Goal: Information Seeking & Learning: Learn about a topic

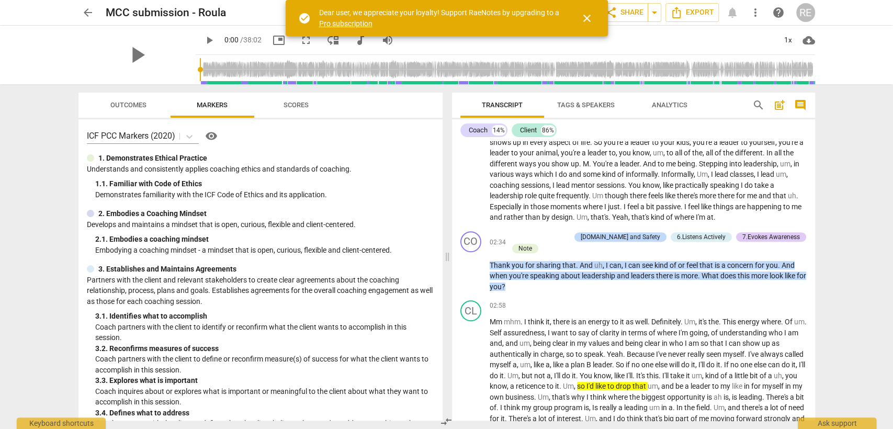
scroll to position [349, 0]
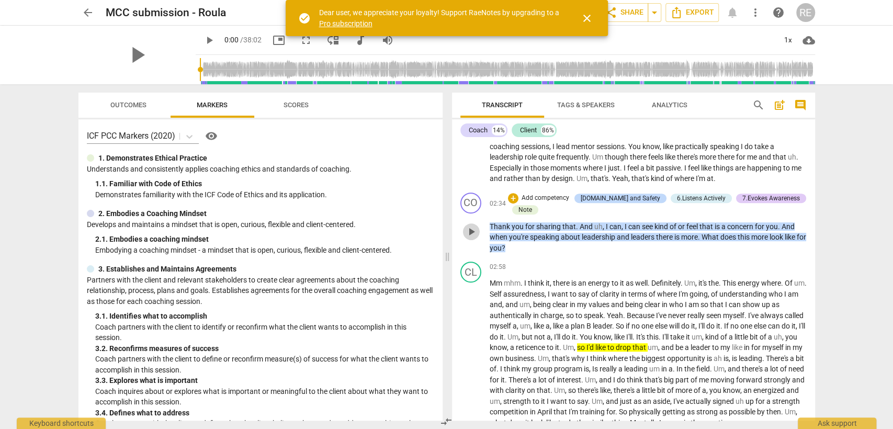
click at [473, 229] on span "play_arrow" at bounding box center [471, 232] width 13 height 13
click at [469, 230] on span "pause" at bounding box center [471, 232] width 13 height 13
type input "160"
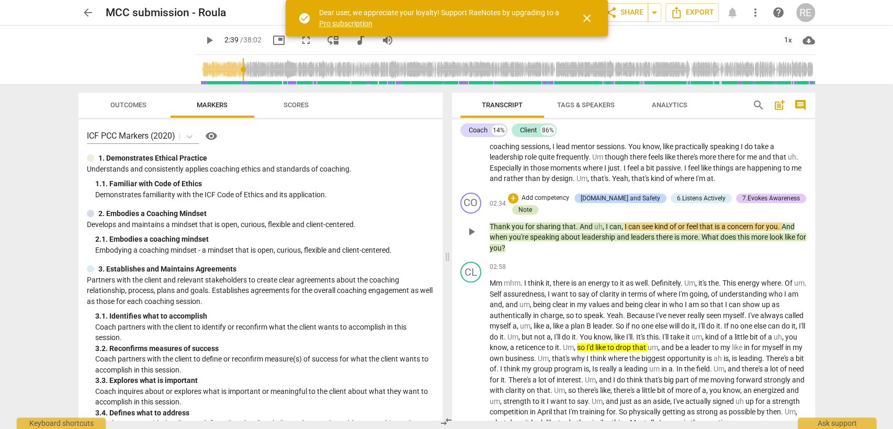
click at [526, 208] on div "Note" at bounding box center [526, 209] width 14 height 9
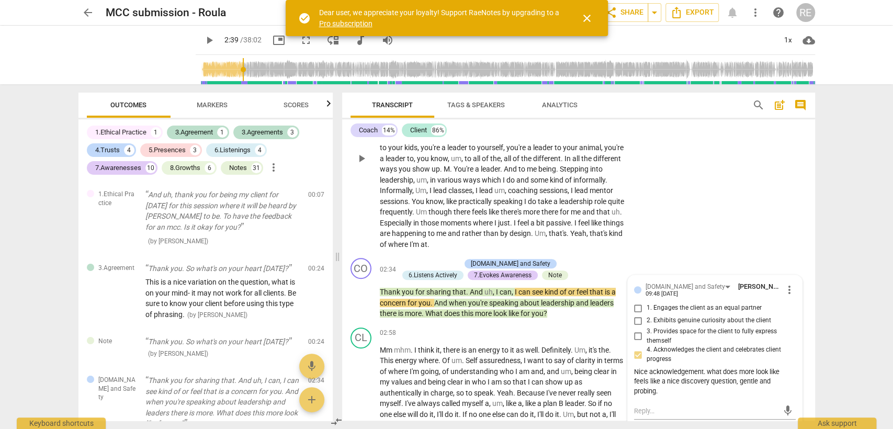
scroll to position [306, 0]
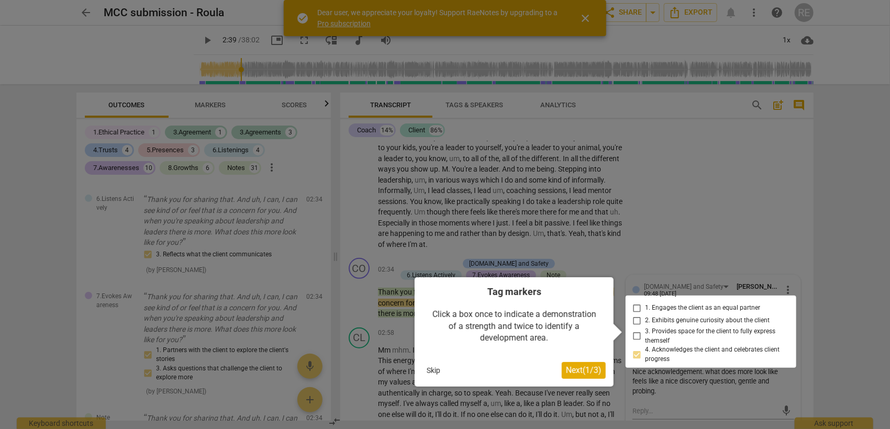
click at [443, 370] on button "Skip" at bounding box center [433, 371] width 22 height 16
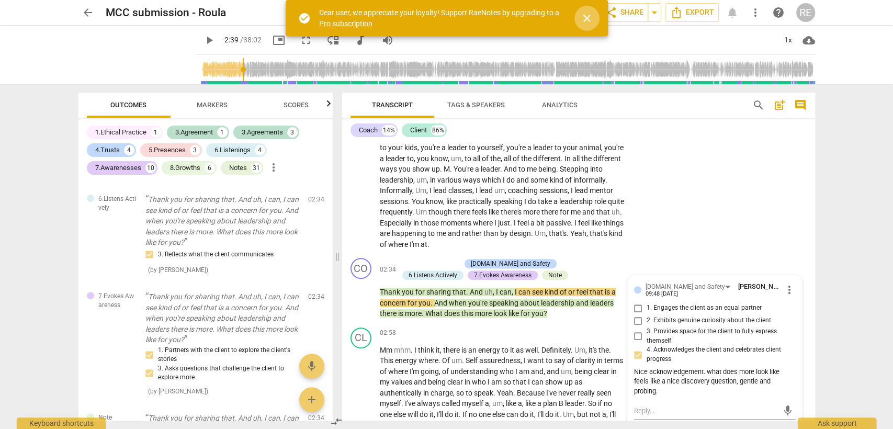
click at [586, 16] on span "close" at bounding box center [587, 18] width 13 height 13
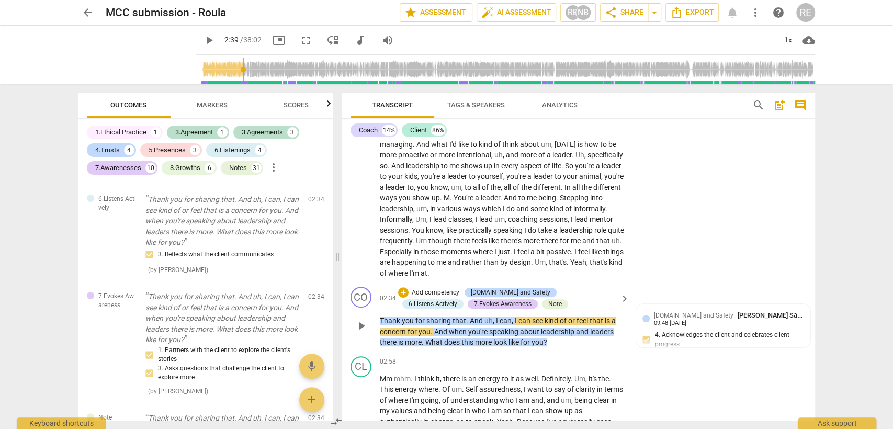
scroll to position [338, 0]
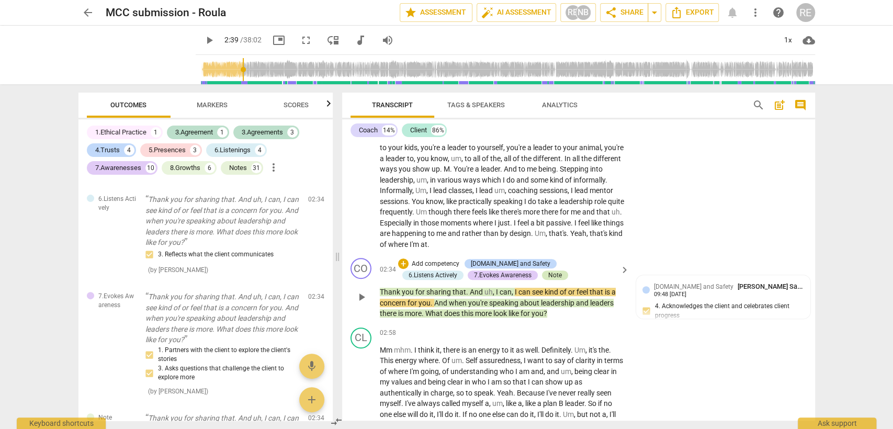
click at [548, 272] on div "Note" at bounding box center [555, 275] width 14 height 9
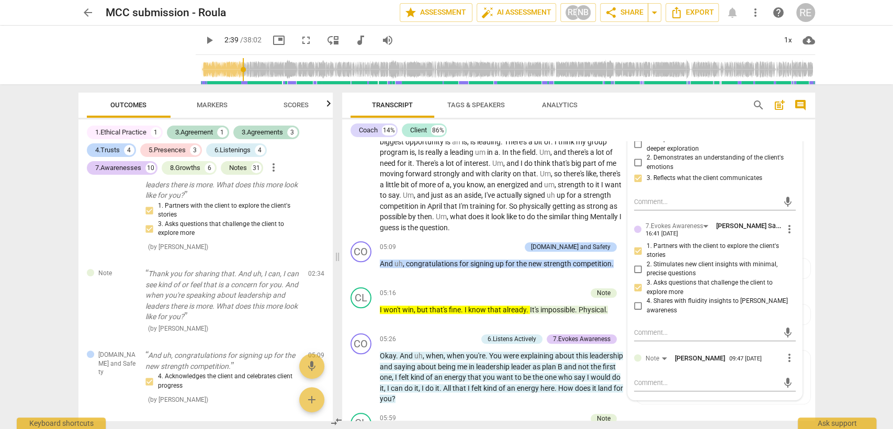
scroll to position [687, 0]
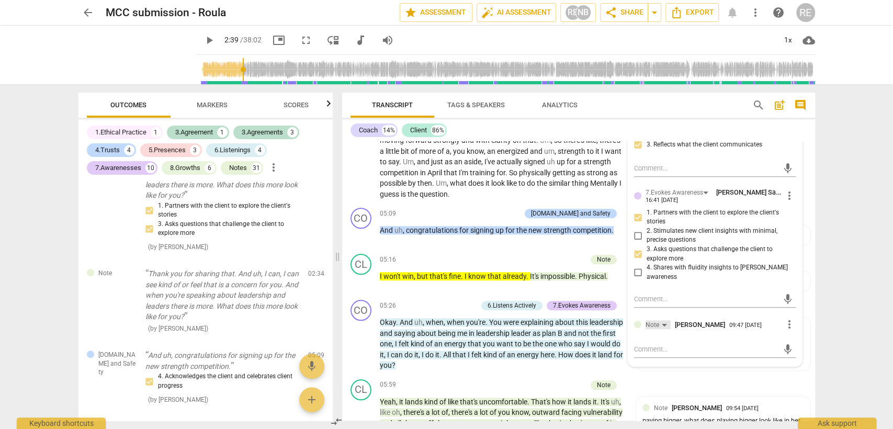
click at [656, 320] on div "Note" at bounding box center [653, 325] width 14 height 10
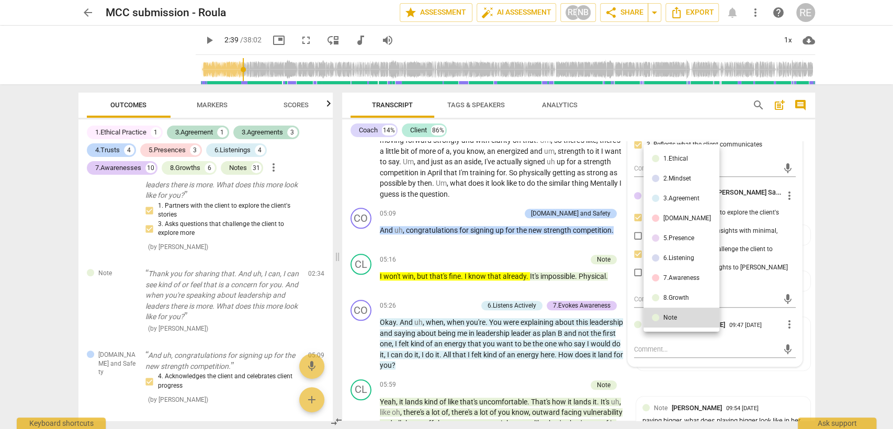
click at [674, 345] on div at bounding box center [446, 214] width 893 height 429
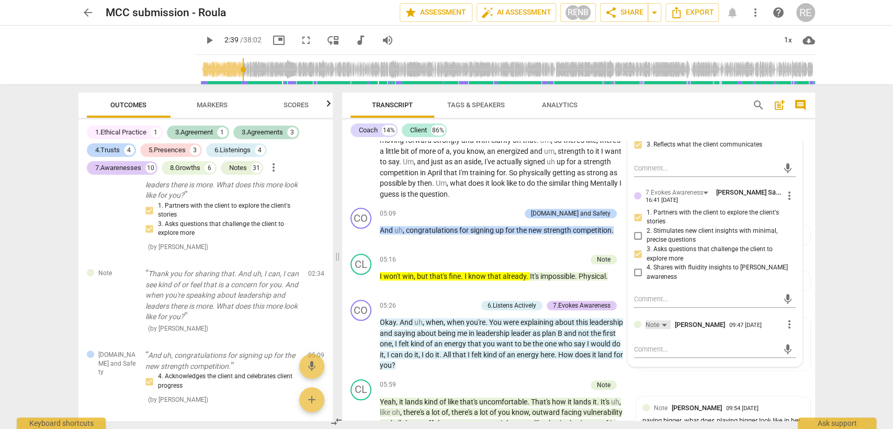
click at [661, 320] on div "Note" at bounding box center [658, 324] width 25 height 9
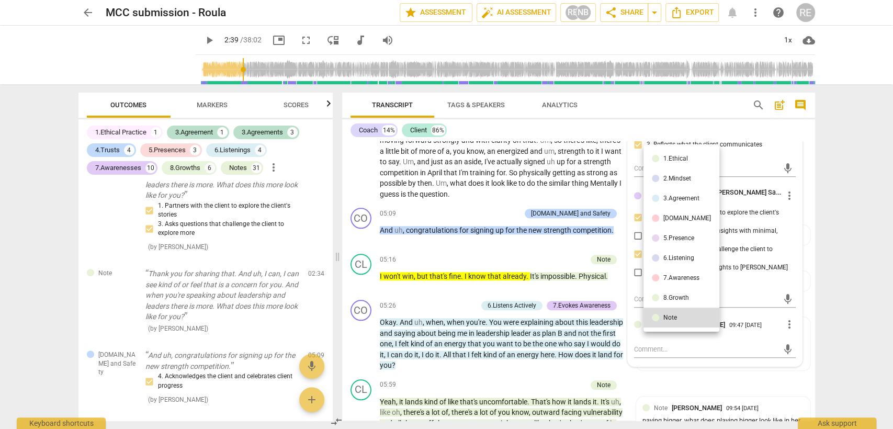
click at [678, 348] on div at bounding box center [446, 214] width 893 height 429
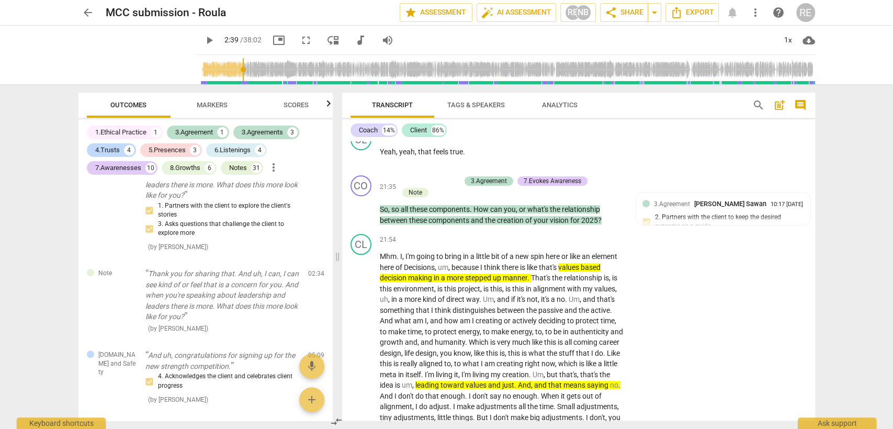
scroll to position [3303, 0]
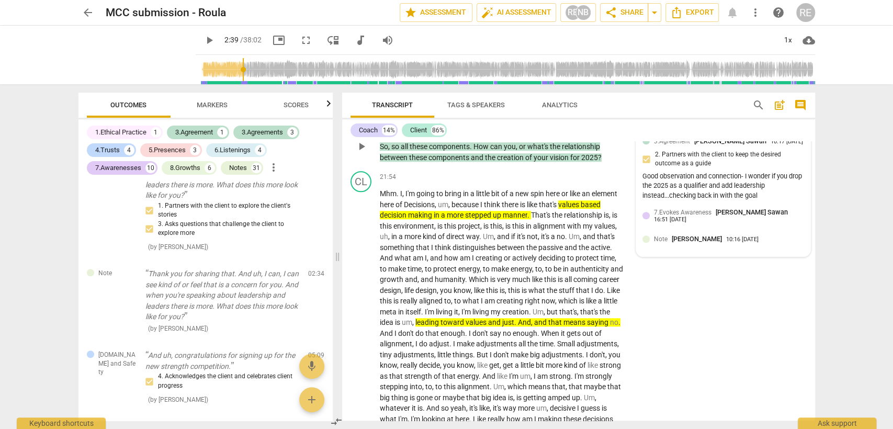
click at [659, 243] on span "Note" at bounding box center [661, 238] width 14 height 7
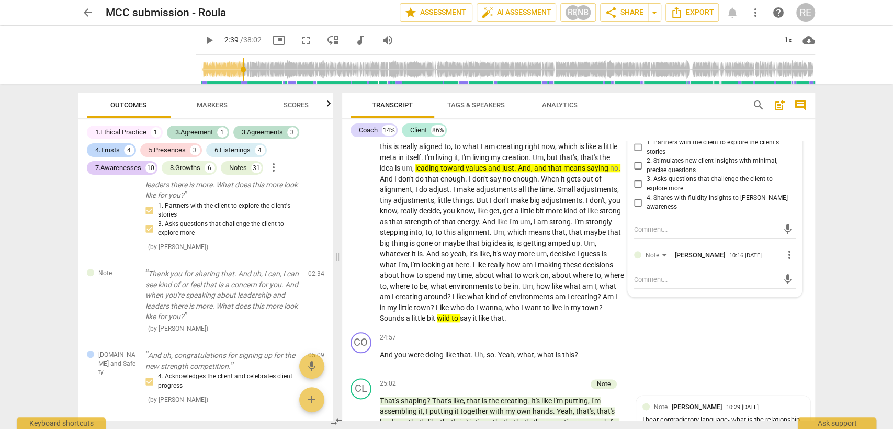
scroll to position [3477, 0]
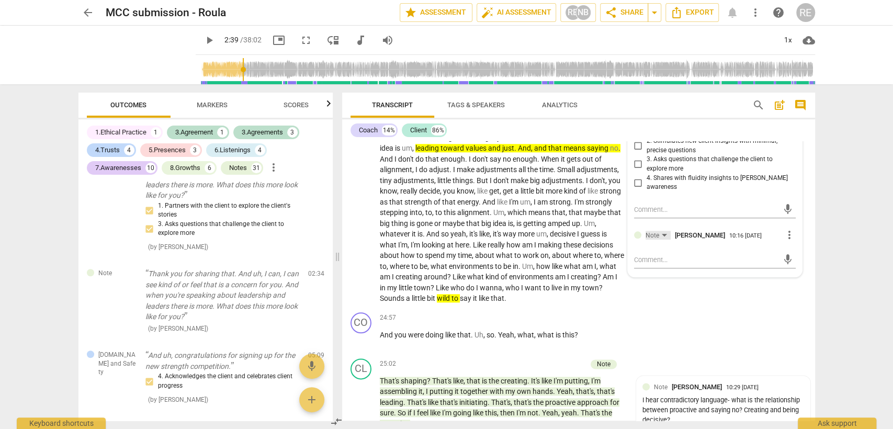
click at [659, 240] on div "Note" at bounding box center [658, 235] width 25 height 9
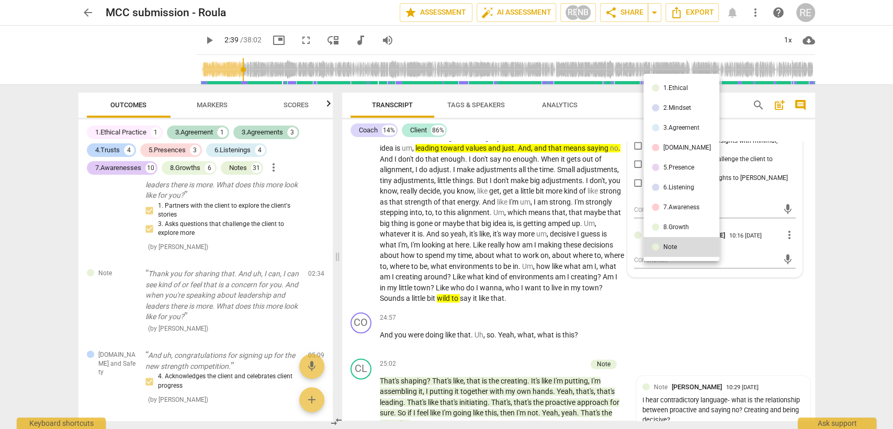
click at [714, 246] on div at bounding box center [446, 214] width 893 height 429
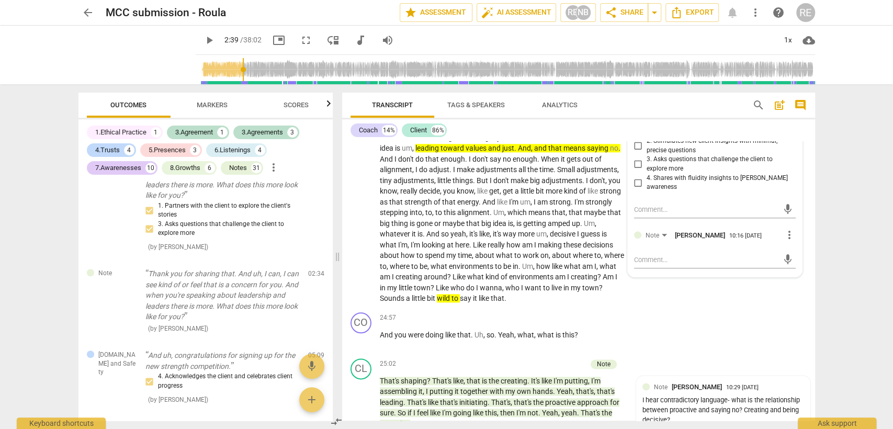
click at [711, 239] on span "[PERSON_NAME]" at bounding box center [700, 235] width 50 height 8
click at [636, 239] on div at bounding box center [637, 234] width 7 height 7
click at [652, 265] on textarea at bounding box center [706, 260] width 145 height 10
click at [735, 240] on div "10:16 [DATE]" at bounding box center [745, 236] width 32 height 7
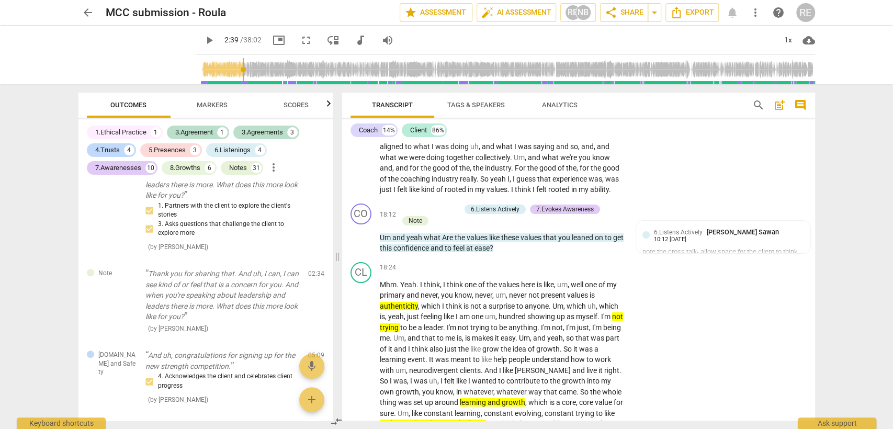
scroll to position [2315, 0]
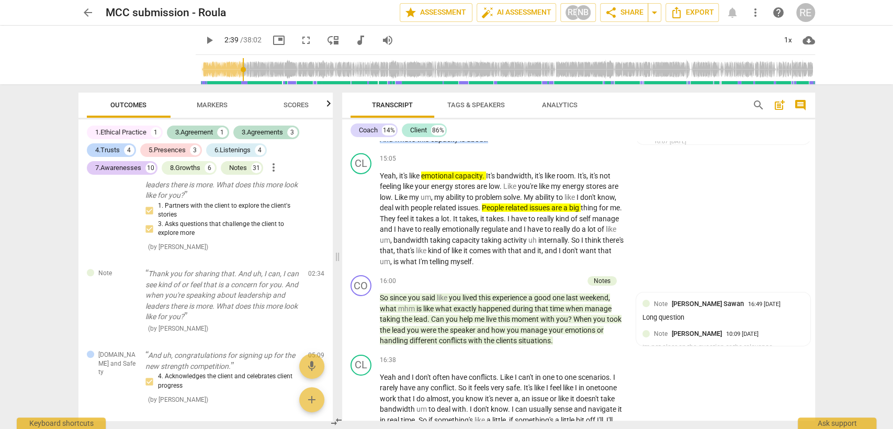
drag, startPoint x: 811, startPoint y: 251, endPoint x: 808, endPoint y: 156, distance: 94.8
click at [808, 156] on div "CO play_arrow pause 00:05 + Add competency keyboard_arrow_right So . Hi [PERSON…" at bounding box center [578, 280] width 473 height 279
click at [808, 149] on div "CO play_arrow pause 15:02 + Add competency [DOMAIN_NAME] and Safety 5.Maintains…" at bounding box center [578, 125] width 473 height 48
click at [811, 164] on div "CL play_arrow pause 15:05 + Add competency keyboard_arrow_right Yeah , it's lik…" at bounding box center [578, 210] width 473 height 122
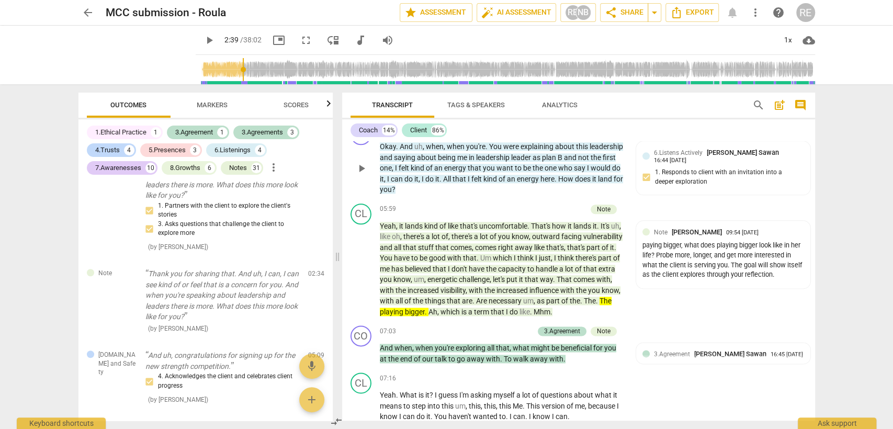
scroll to position [872, 0]
